Goal: Task Accomplishment & Management: Manage account settings

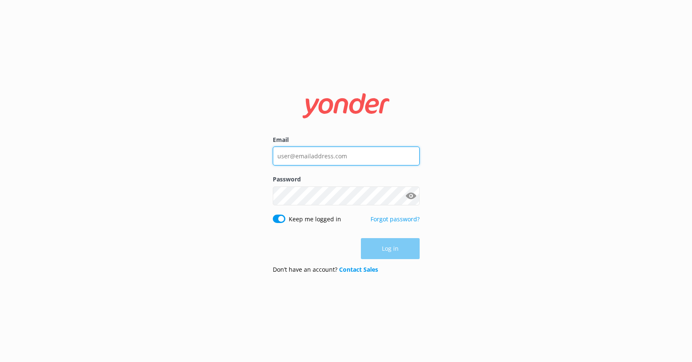
type input "[PERSON_NAME][EMAIL_ADDRESS][DOMAIN_NAME]"
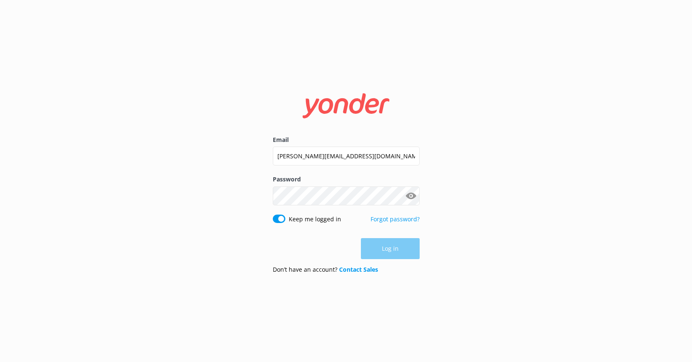
click at [389, 253] on div "Log in" at bounding box center [346, 248] width 147 height 21
click at [389, 252] on button "Log in" at bounding box center [390, 248] width 59 height 21
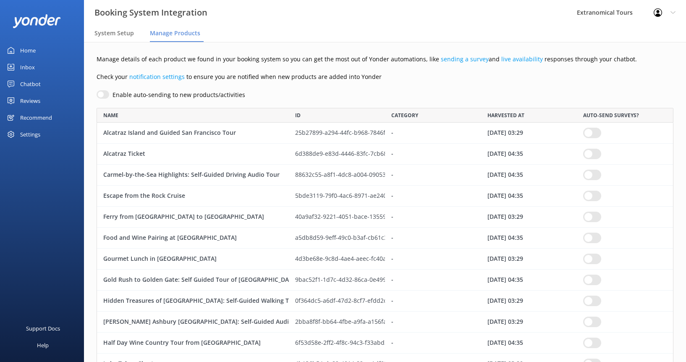
click at [31, 66] on div "Inbox" at bounding box center [27, 67] width 15 height 17
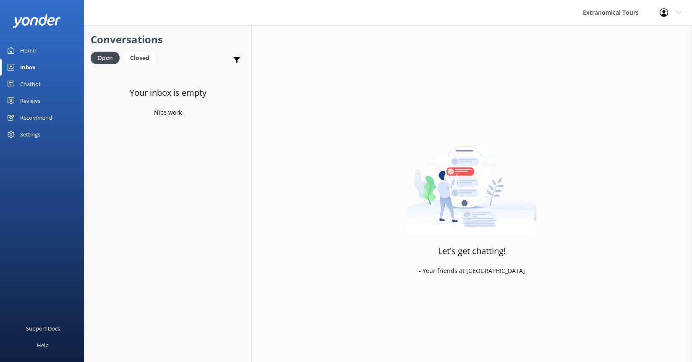
click at [44, 50] on link "Home" at bounding box center [42, 50] width 84 height 17
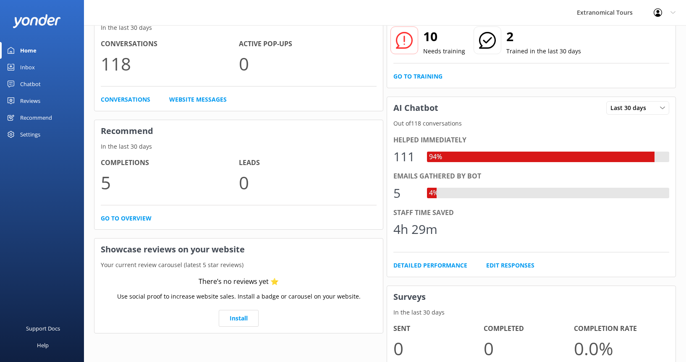
scroll to position [104, 0]
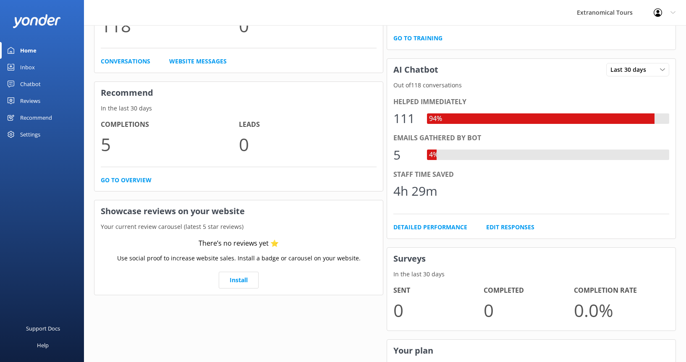
click at [31, 87] on div "Chatbot" at bounding box center [30, 84] width 21 height 17
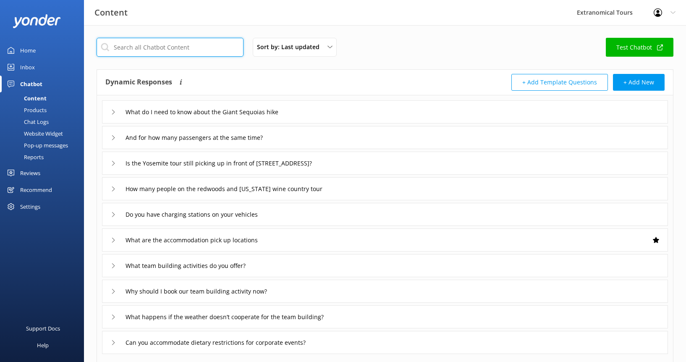
click at [150, 49] on input "text" at bounding box center [170, 47] width 147 height 19
click at [195, 39] on input "text" at bounding box center [170, 47] width 147 height 19
paste input "San Francisco Fa La La Christmas Lights Tour"
type input "San Francisco Fa La La Christmas Lights Tour"
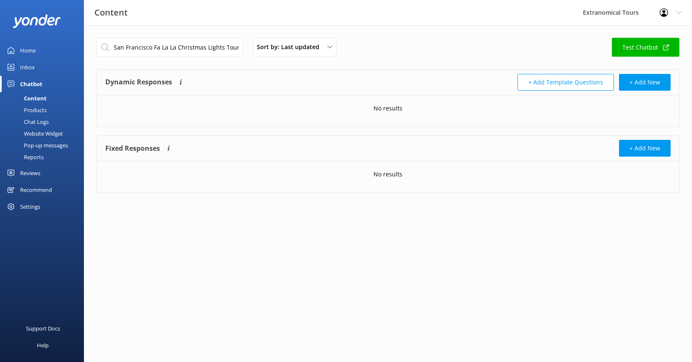
click at [31, 209] on div "Settings" at bounding box center [30, 206] width 20 height 17
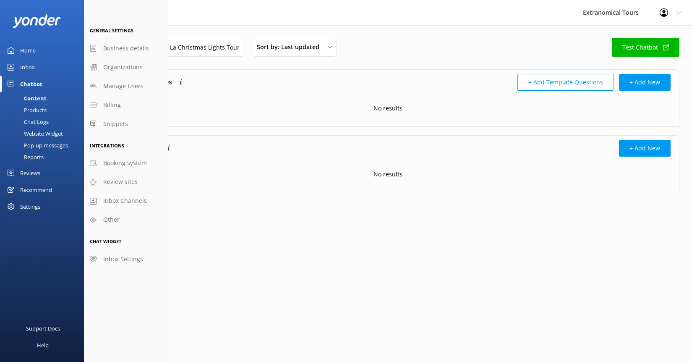
click at [31, 186] on div "Recommend" at bounding box center [36, 189] width 32 height 17
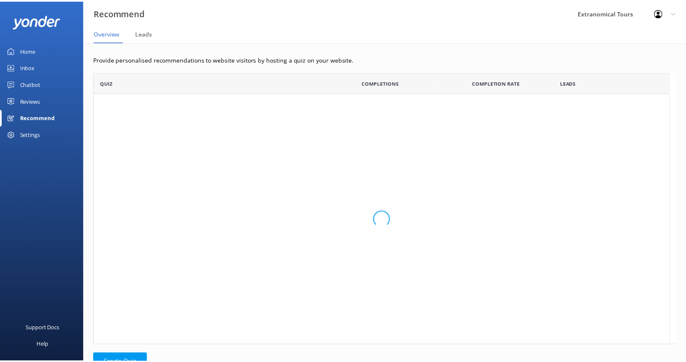
scroll to position [7, 7]
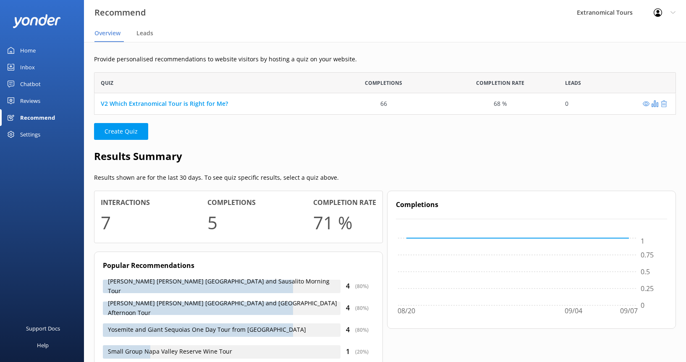
click at [29, 101] on div "Reviews" at bounding box center [30, 100] width 20 height 17
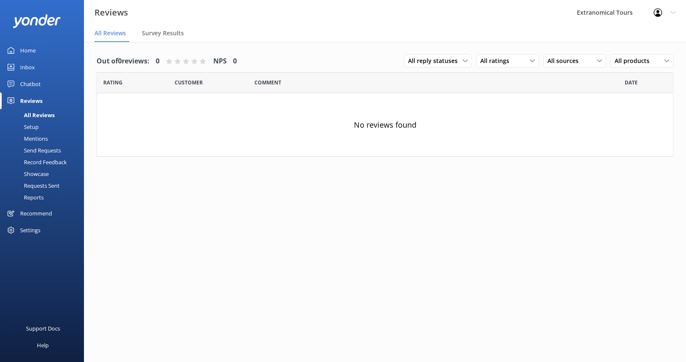
click at [33, 85] on div "Chatbot" at bounding box center [30, 84] width 21 height 17
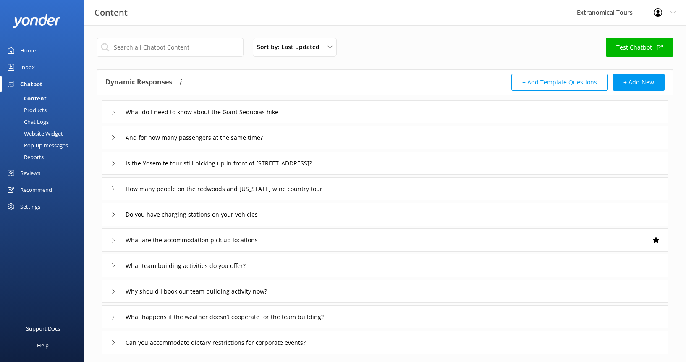
click at [41, 99] on div "Content" at bounding box center [26, 98] width 42 height 12
click at [41, 98] on div "Content" at bounding box center [26, 98] width 42 height 12
click at [37, 109] on div "Products" at bounding box center [26, 110] width 42 height 12
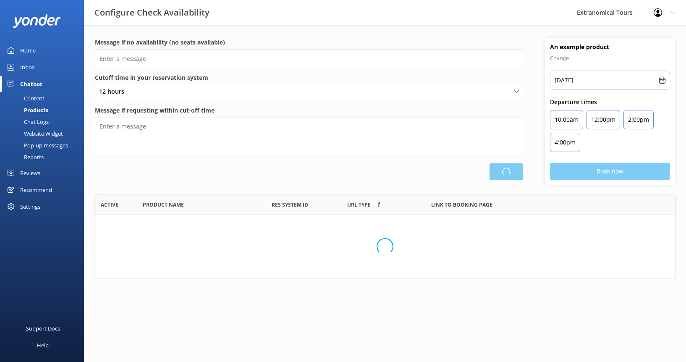
scroll to position [78, 575]
type input "There are no seats available, please check an alternative day"
type textarea "Our online booking system closes 2 hours prior to departure. Please contact us …"
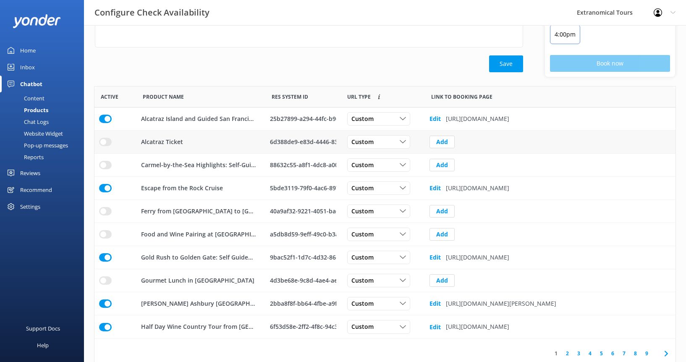
scroll to position [114, 0]
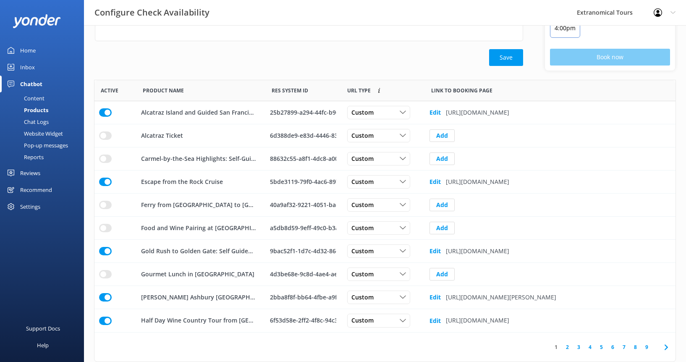
click at [560, 349] on link "1" at bounding box center [555, 347] width 11 height 8
click at [571, 347] on link "2" at bounding box center [566, 347] width 11 height 8
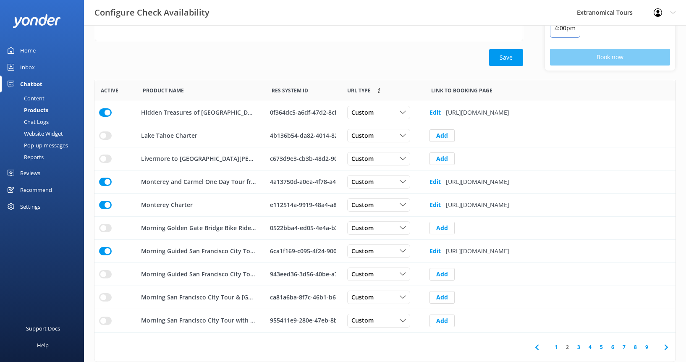
click at [581, 347] on link "3" at bounding box center [578, 347] width 11 height 8
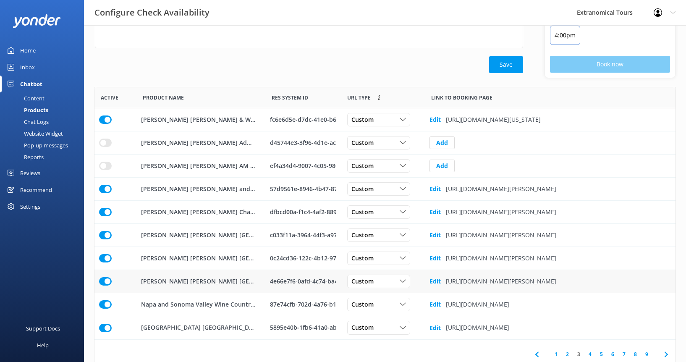
scroll to position [114, 0]
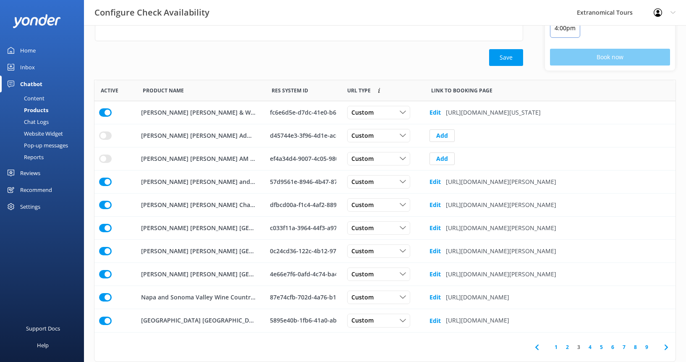
click at [589, 347] on link "4" at bounding box center [589, 347] width 11 height 8
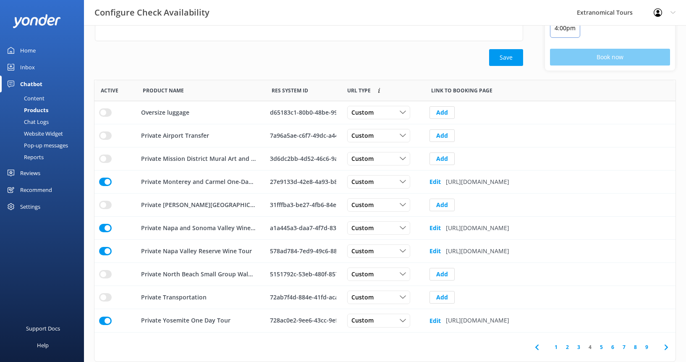
click at [600, 346] on link "5" at bounding box center [600, 347] width 11 height 8
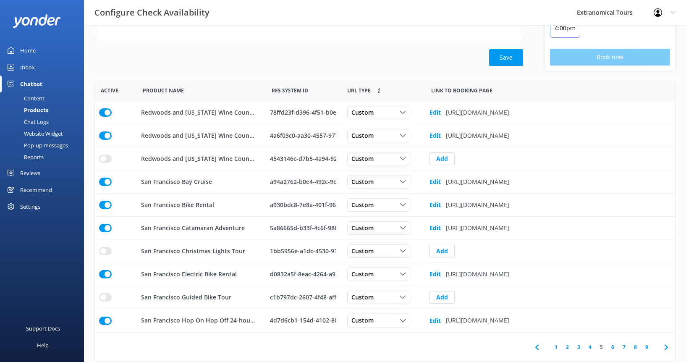
click at [611, 345] on link "6" at bounding box center [612, 347] width 11 height 8
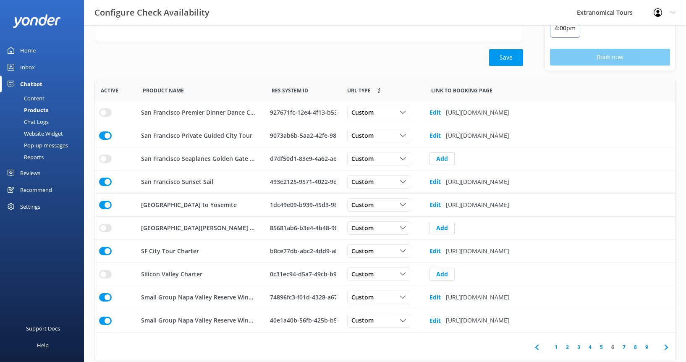
click at [625, 346] on link "7" at bounding box center [623, 347] width 11 height 8
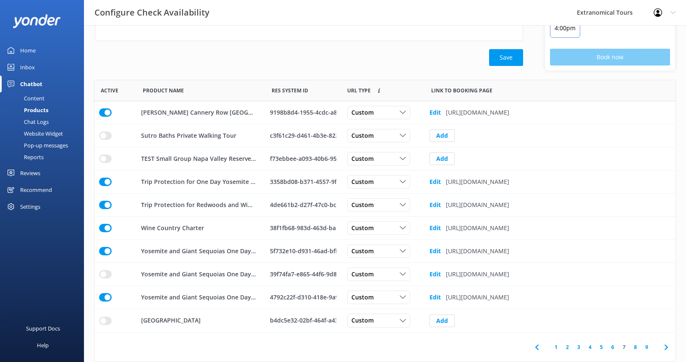
click at [636, 346] on link "8" at bounding box center [634, 347] width 11 height 8
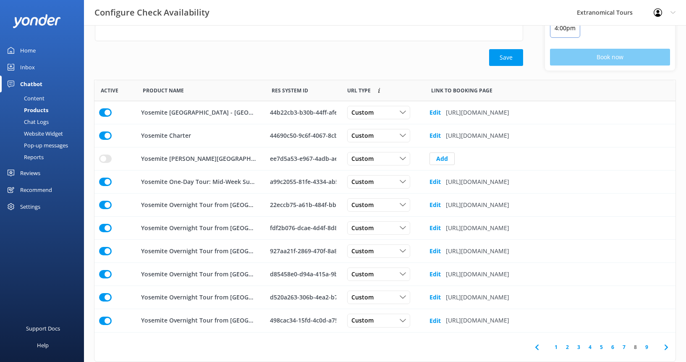
click at [647, 346] on link "9" at bounding box center [646, 347] width 11 height 8
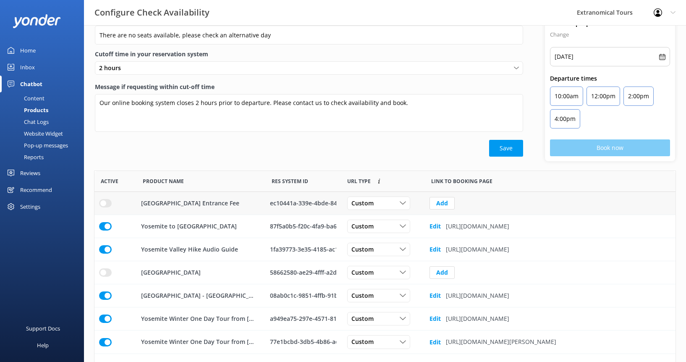
scroll to position [45, 0]
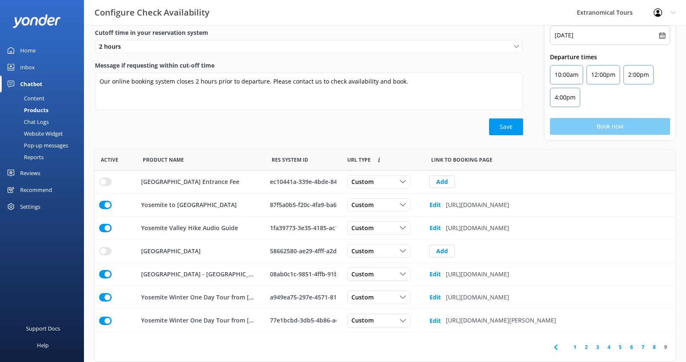
click at [666, 349] on link "9" at bounding box center [665, 347] width 11 height 8
click at [666, 347] on link "9" at bounding box center [665, 347] width 11 height 8
click at [24, 210] on div "Settings" at bounding box center [30, 206] width 20 height 17
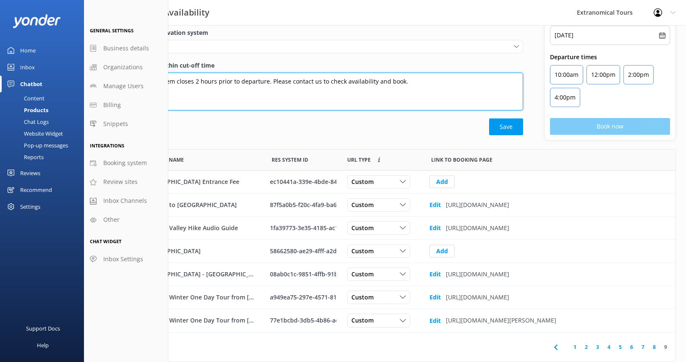
click at [290, 99] on textarea "Our online booking system closes 2 hours prior to departure. Please contact us …" at bounding box center [309, 92] width 428 height 38
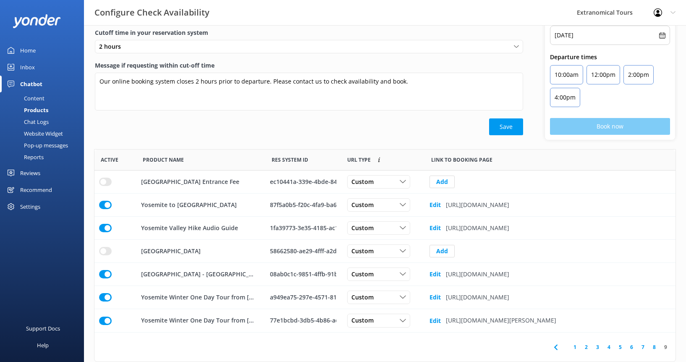
click at [268, 124] on div "Save" at bounding box center [309, 126] width 428 height 17
click at [43, 193] on div "Recommend" at bounding box center [36, 189] width 32 height 17
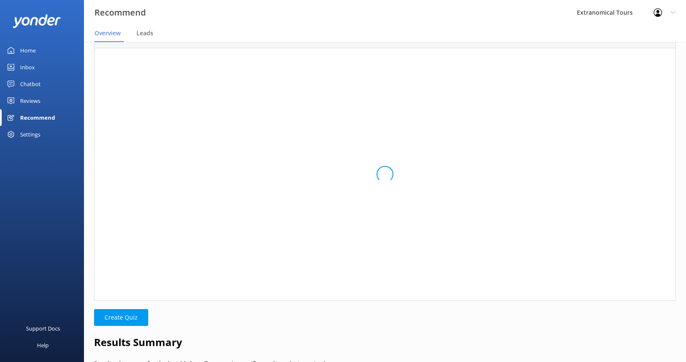
scroll to position [36, 575]
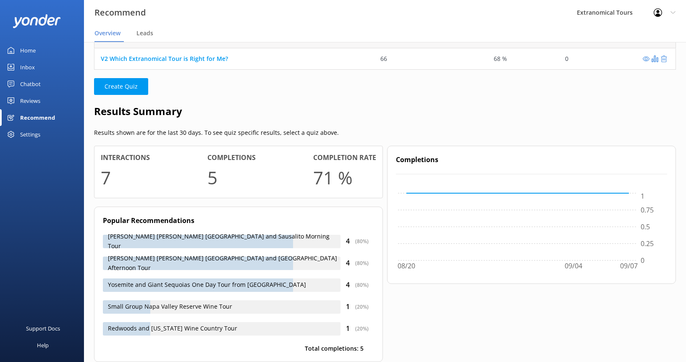
click at [34, 130] on div "Settings" at bounding box center [30, 134] width 20 height 17
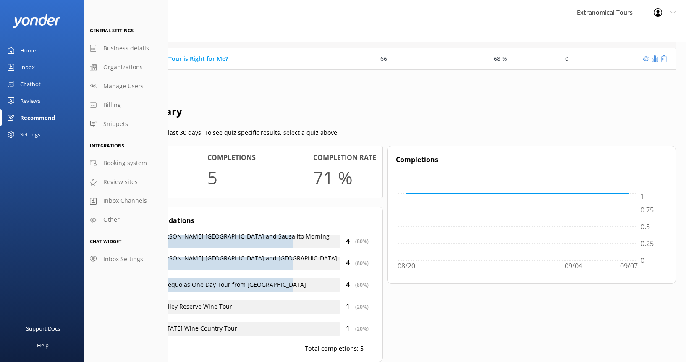
click at [42, 345] on div "Help" at bounding box center [43, 345] width 12 height 17
